Goal: Find specific page/section: Find specific page/section

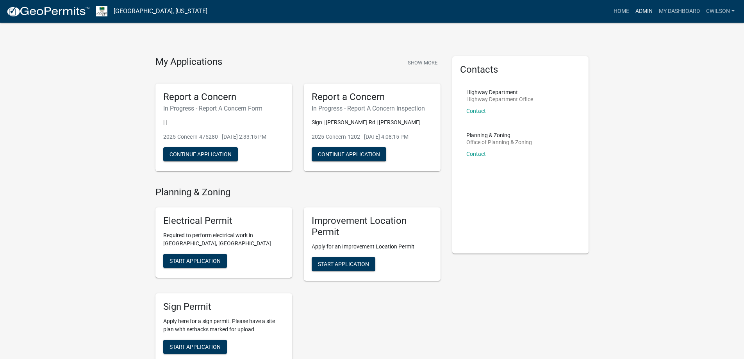
click at [642, 7] on link "Admin" at bounding box center [643, 11] width 23 height 15
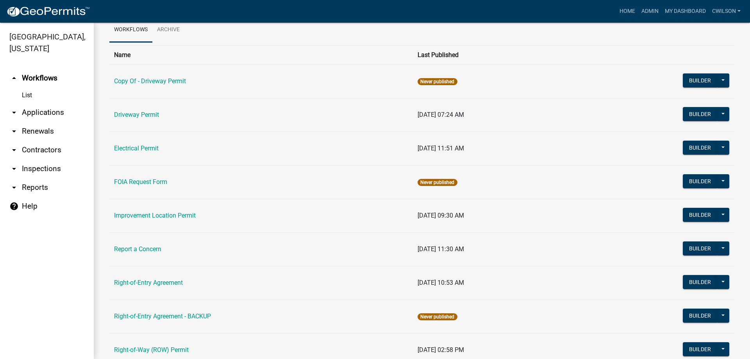
scroll to position [134, 0]
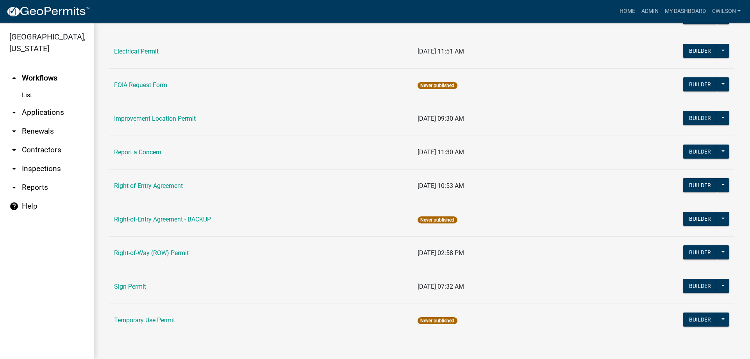
click at [145, 145] on td "Report a Concern" at bounding box center [260, 153] width 303 height 34
click at [144, 147] on td "Report a Concern" at bounding box center [260, 153] width 303 height 34
click at [143, 150] on link "Report a Concern" at bounding box center [137, 151] width 47 height 7
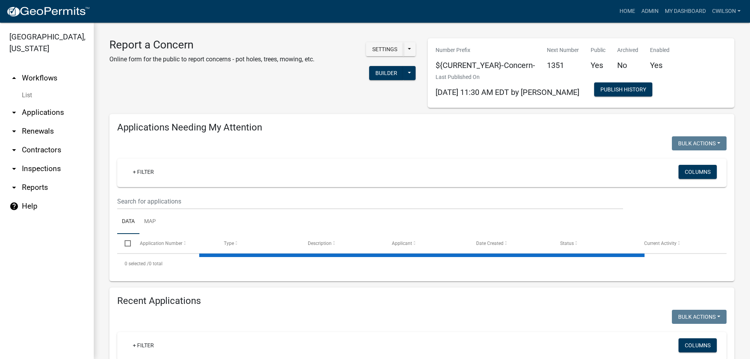
select select "2: 50"
